Goal: Unclear

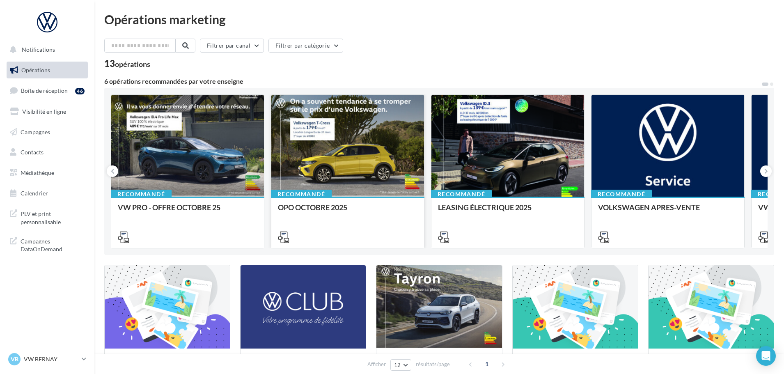
click at [328, 159] on div at bounding box center [347, 146] width 153 height 103
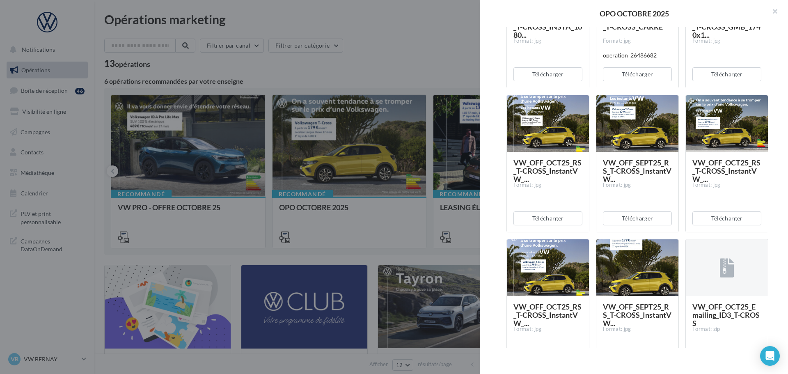
scroll to position [657, 0]
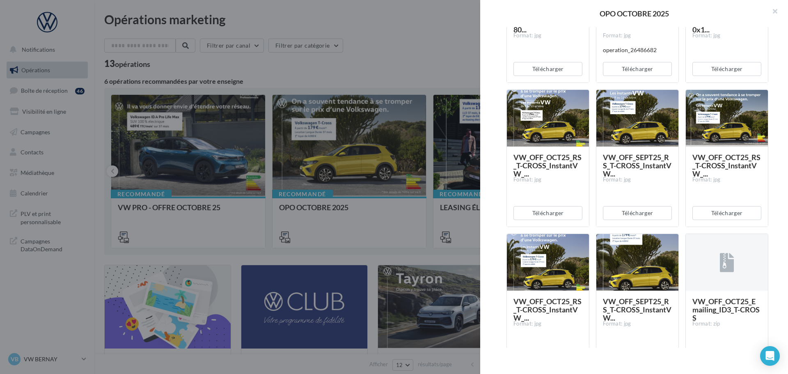
click at [551, 254] on div at bounding box center [548, 262] width 82 height 57
click at [539, 306] on span "VW_OFF_OCT25_RS_T-CROSS_InstantVW_..." at bounding box center [548, 309] width 68 height 25
click at [539, 305] on span "VW_OFF_OCT25_RS_T-CROSS_InstantVW_..." at bounding box center [548, 309] width 68 height 25
click at [546, 267] on div at bounding box center [548, 262] width 82 height 57
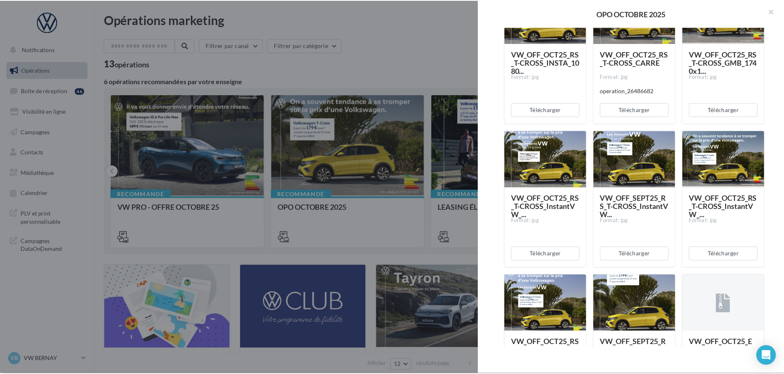
scroll to position [411, 0]
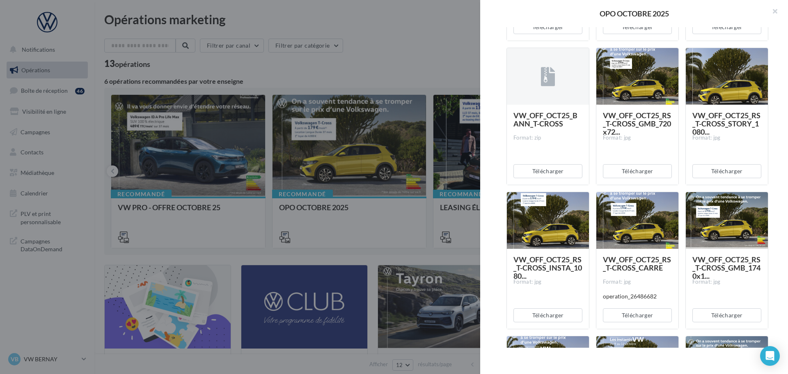
click at [495, 154] on div "Description Non renseignée Offre du mois VN OCTOBRE Document Documents liés à l…" at bounding box center [637, 187] width 314 height 321
drag, startPoint x: 775, startPoint y: 11, endPoint x: 762, endPoint y: 19, distance: 15.3
click at [775, 11] on button "button" at bounding box center [771, 12] width 33 height 25
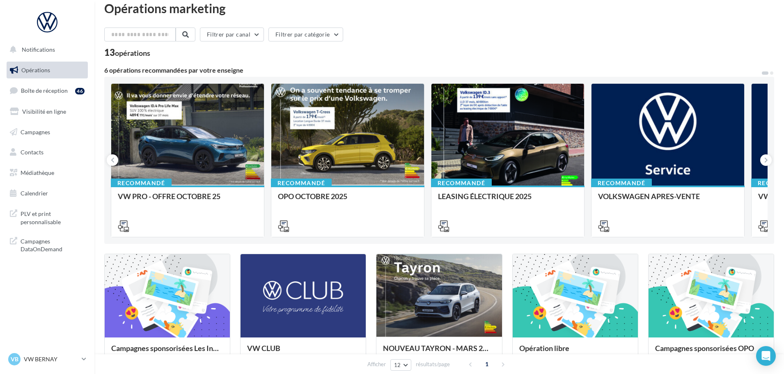
scroll to position [0, 0]
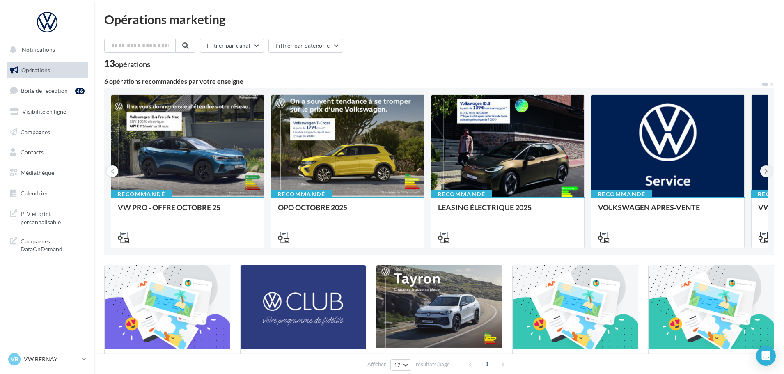
click at [766, 171] on icon at bounding box center [766, 171] width 4 height 8
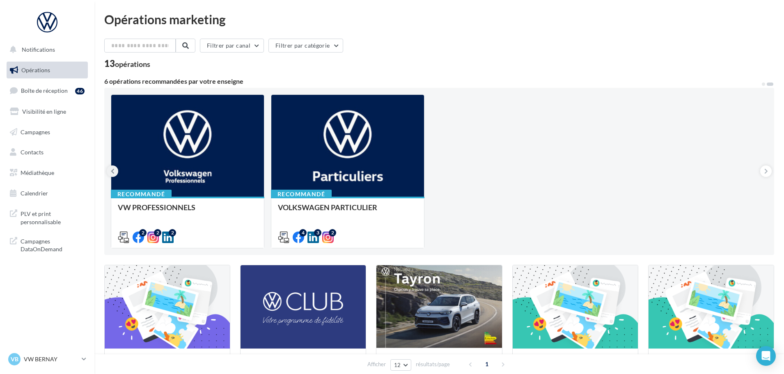
click at [114, 171] on icon at bounding box center [113, 171] width 4 height 8
